Goal: Information Seeking & Learning: Learn about a topic

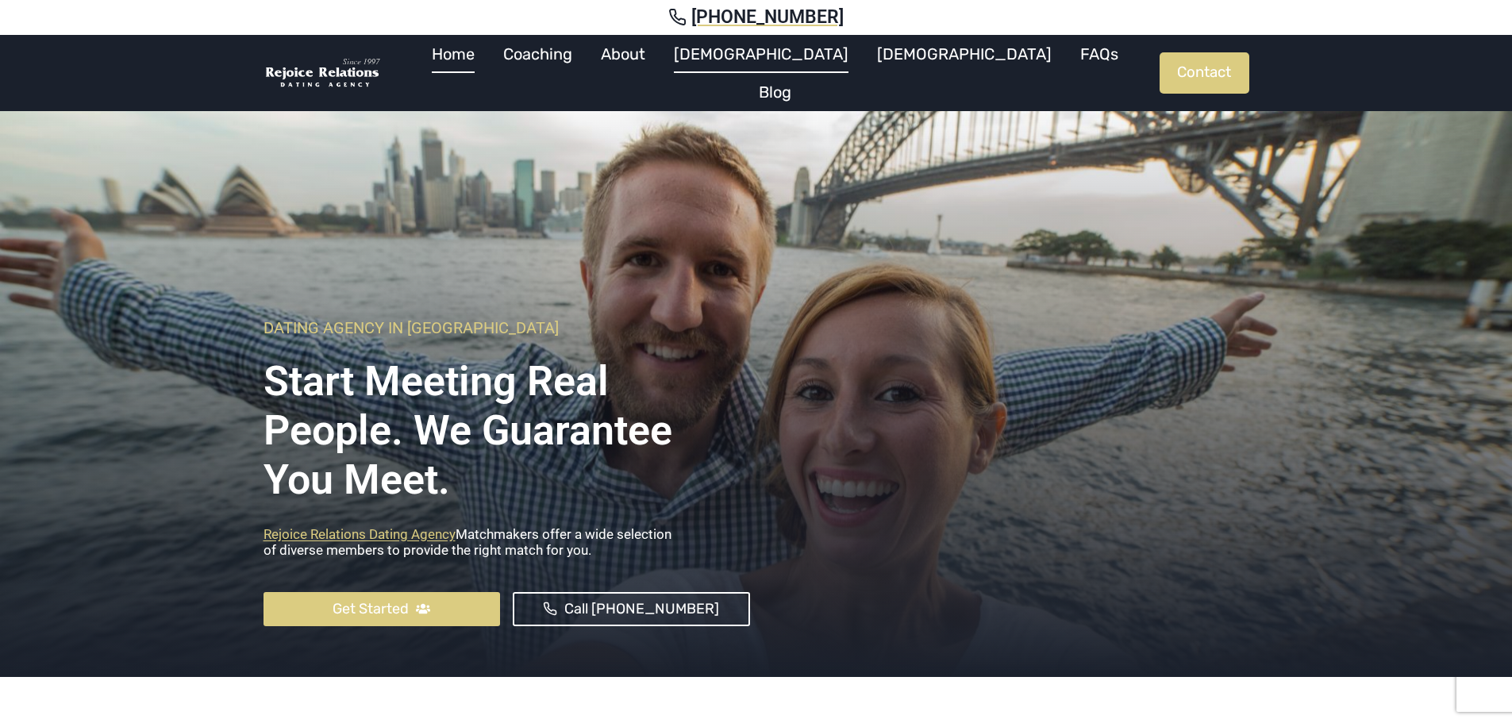
click at [785, 64] on link "[DEMOGRAPHIC_DATA]" at bounding box center [760, 54] width 203 height 38
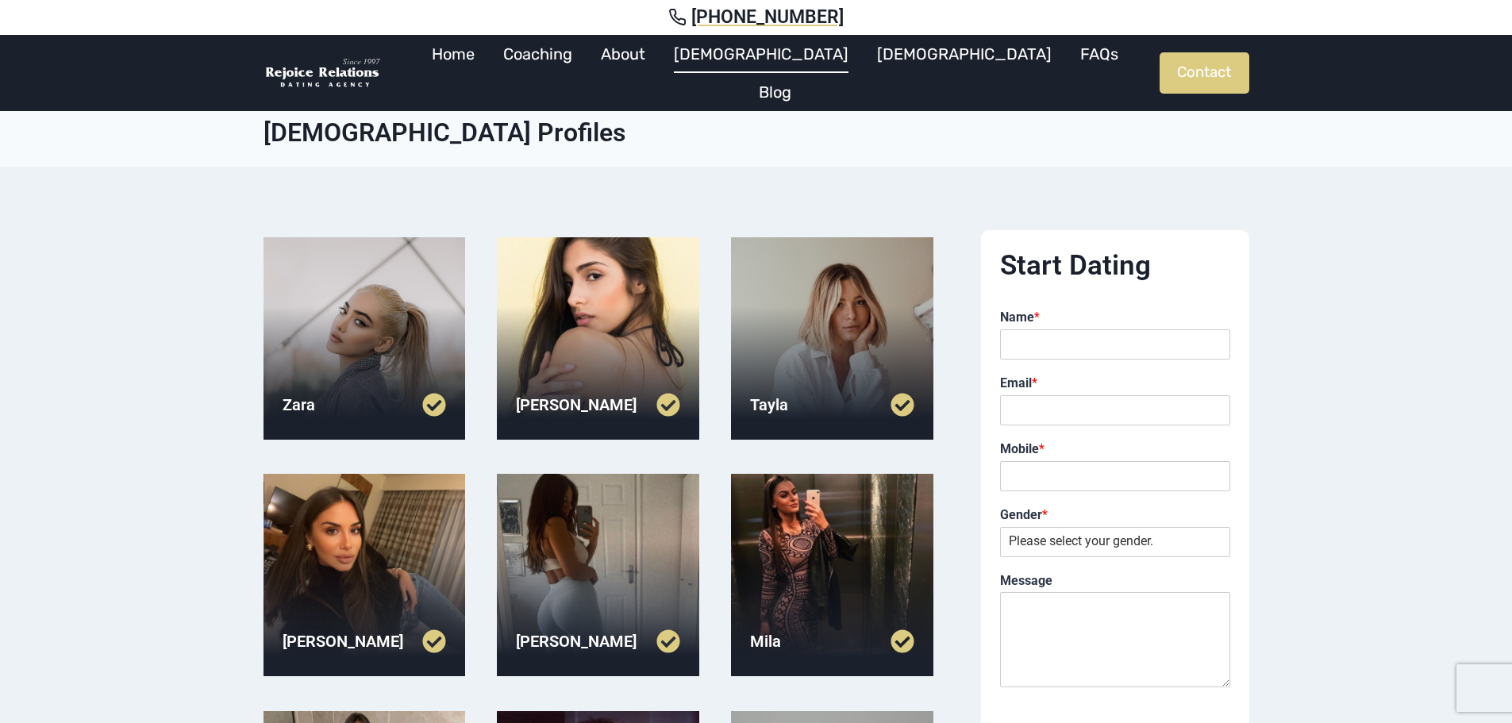
click at [575, 286] on div at bounding box center [598, 338] width 202 height 202
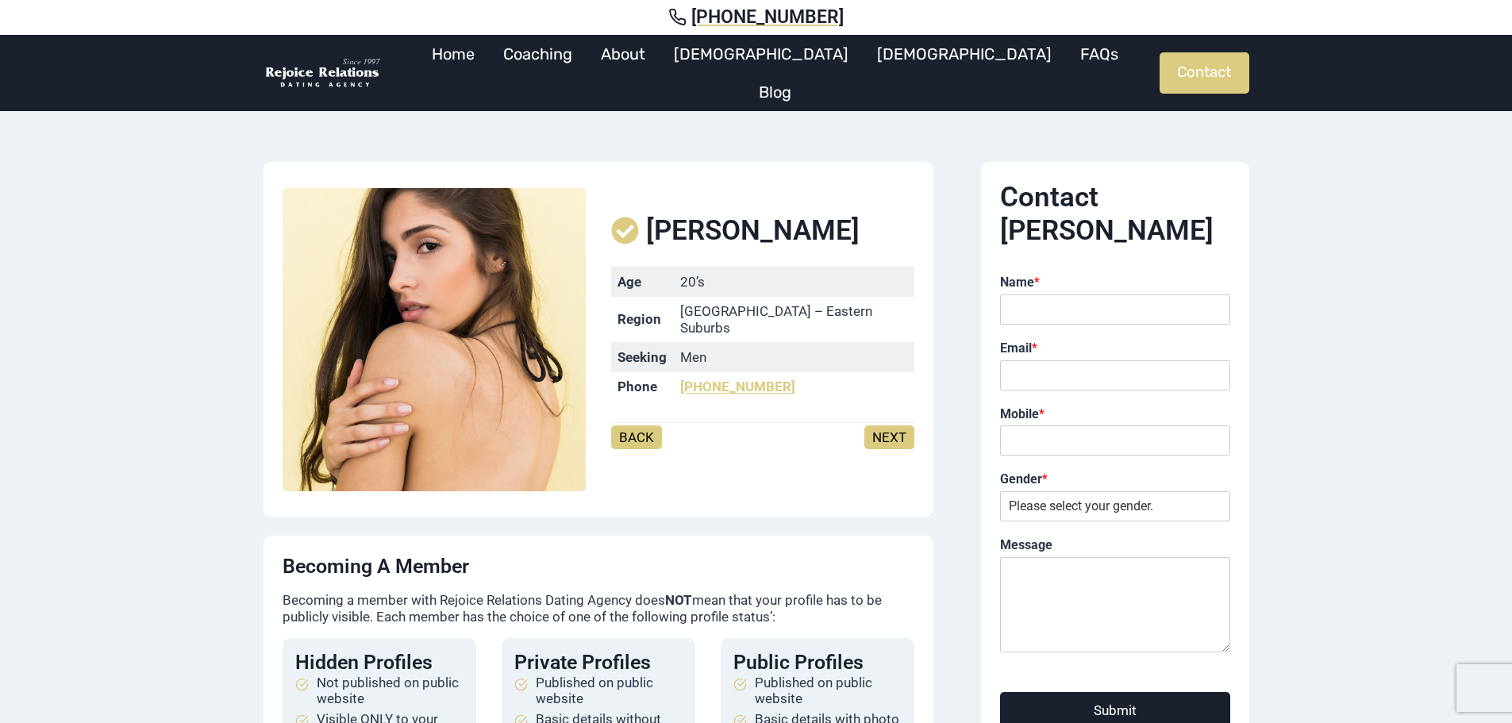
click at [902, 432] on link "NEXT" at bounding box center [889, 437] width 50 height 24
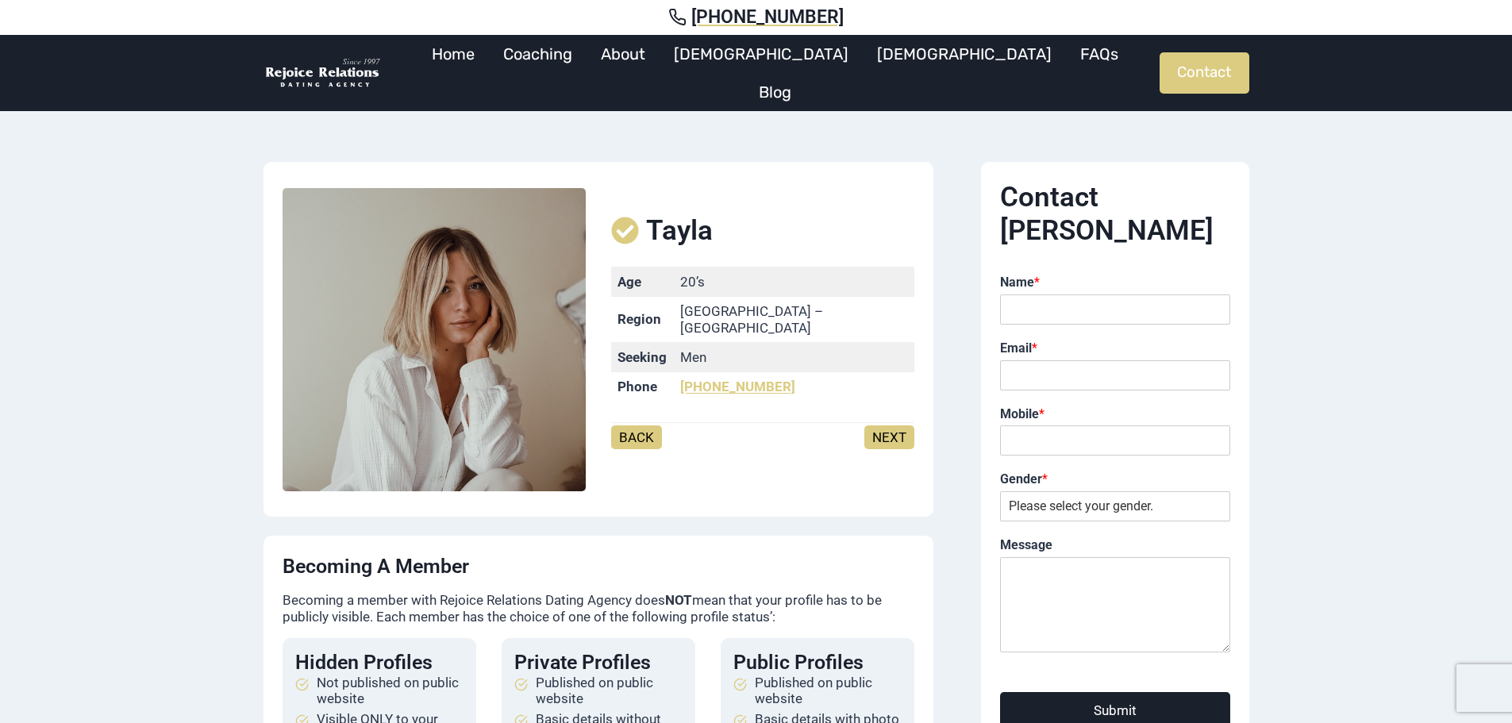
click at [882, 425] on link "NEXT" at bounding box center [889, 437] width 50 height 24
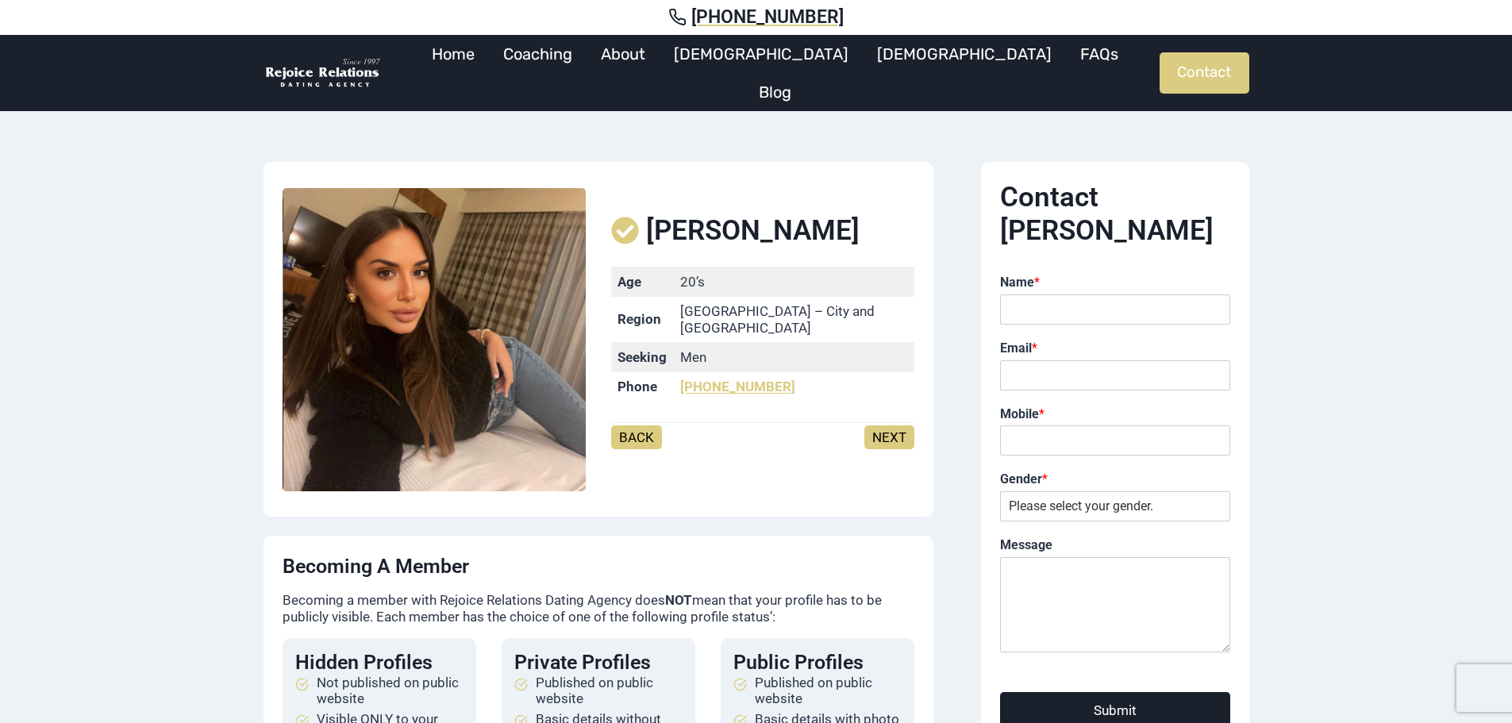
click at [902, 425] on link "NEXT" at bounding box center [889, 437] width 50 height 24
